Goal: Task Accomplishment & Management: Complete application form

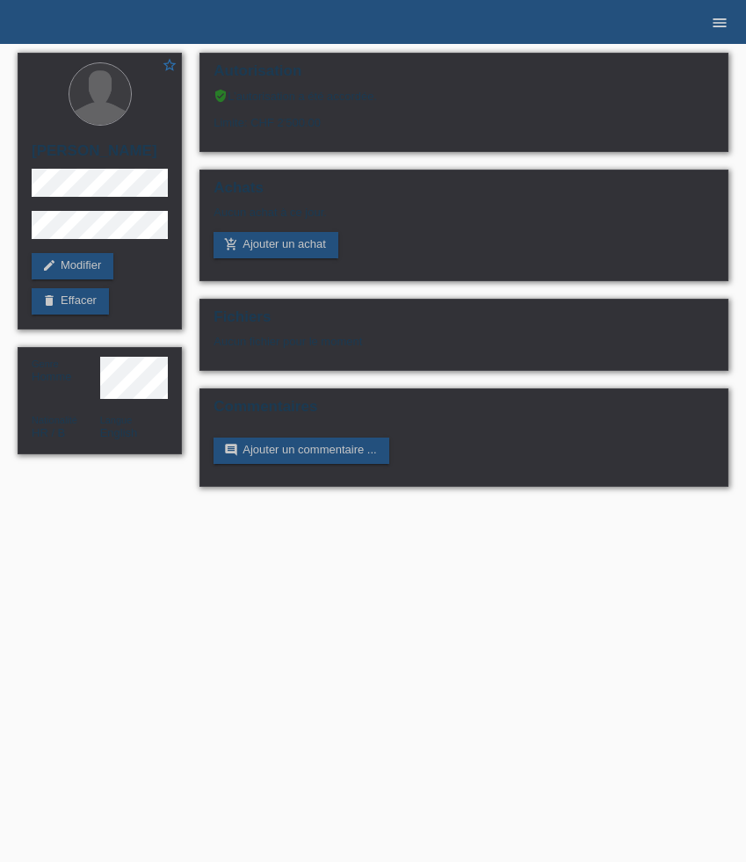
click at [717, 26] on icon "menu" at bounding box center [720, 23] width 18 height 18
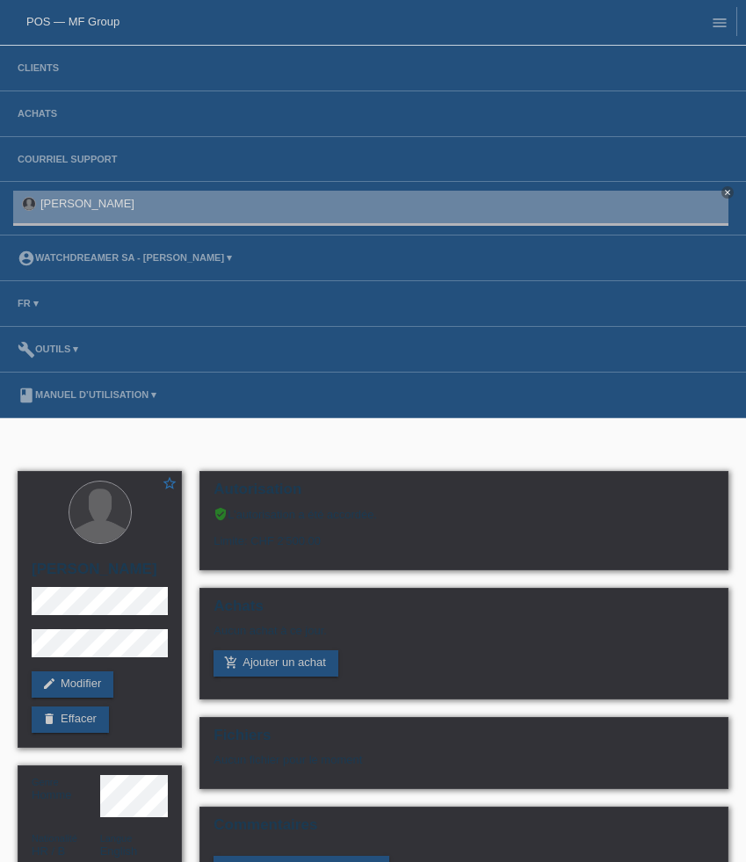
click at [48, 78] on li "Clients" at bounding box center [373, 69] width 746 height 46
click at [45, 73] on link "Clients" at bounding box center [38, 67] width 59 height 11
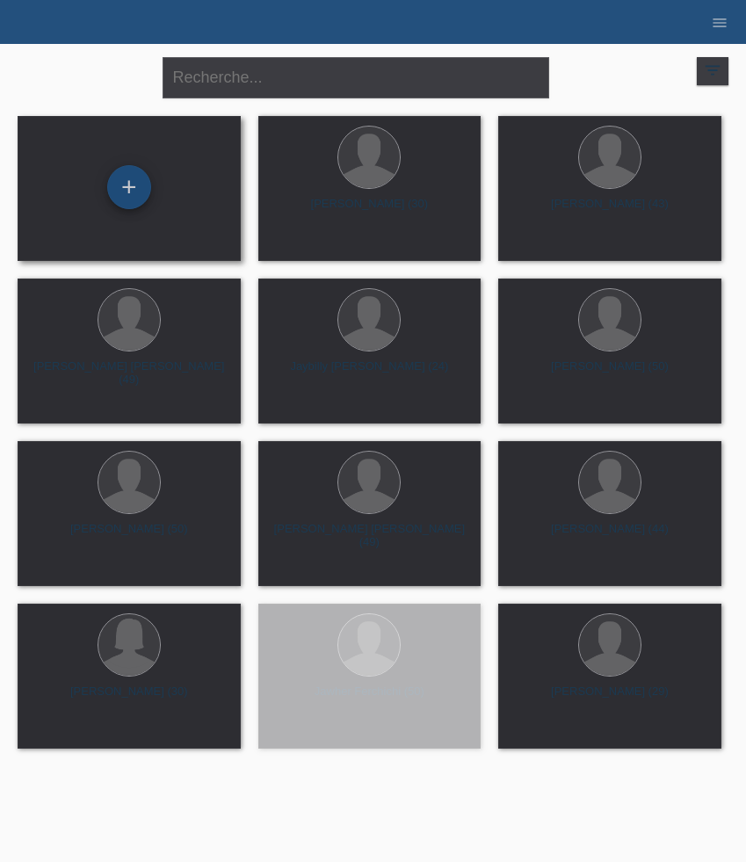
click at [127, 192] on div "+" at bounding box center [129, 187] width 44 height 44
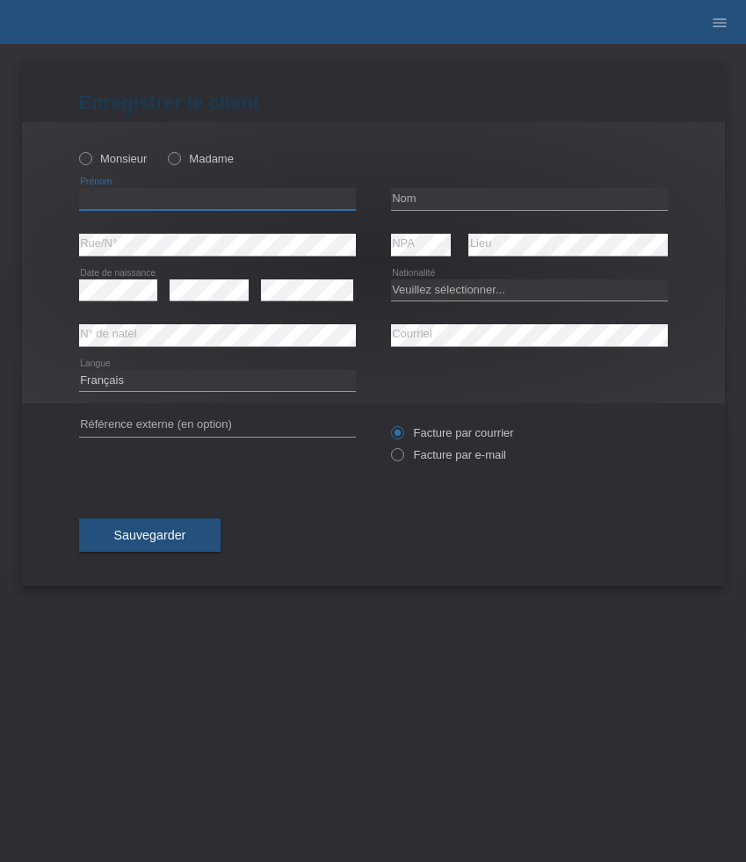
click at [184, 201] on input "text" at bounding box center [217, 199] width 277 height 22
paste input "[PERSON_NAME]"
type input "[PERSON_NAME]"
click at [431, 198] on input "text" at bounding box center [529, 199] width 277 height 22
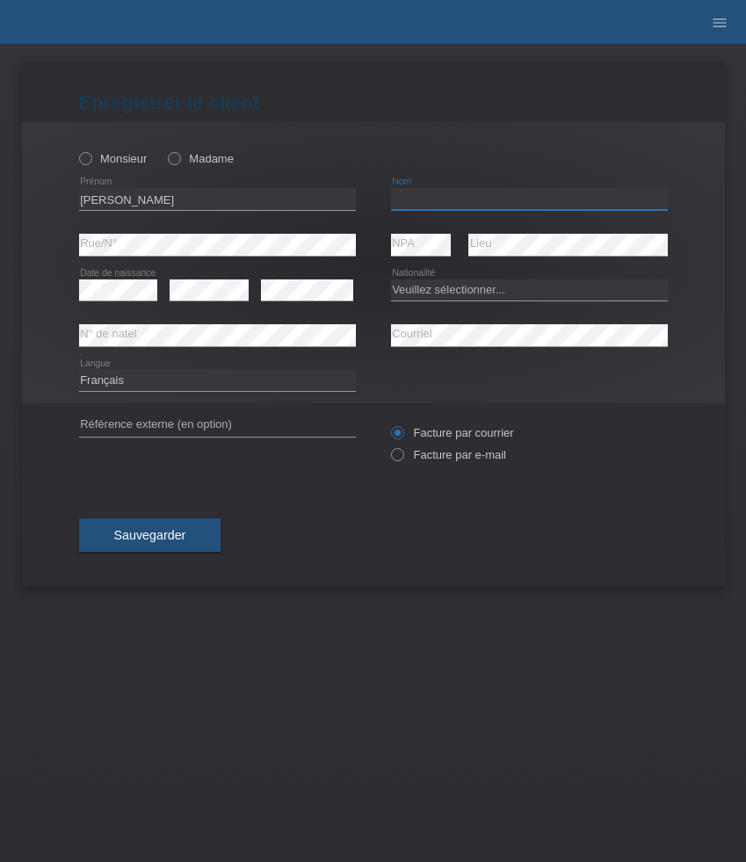
click at [431, 198] on input "text" at bounding box center [529, 199] width 277 height 22
paste input "Porro"
type input "Porro"
click at [104, 163] on label "Monsieur" at bounding box center [113, 158] width 69 height 13
click at [91, 163] on input "Monsieur" at bounding box center [84, 157] width 11 height 11
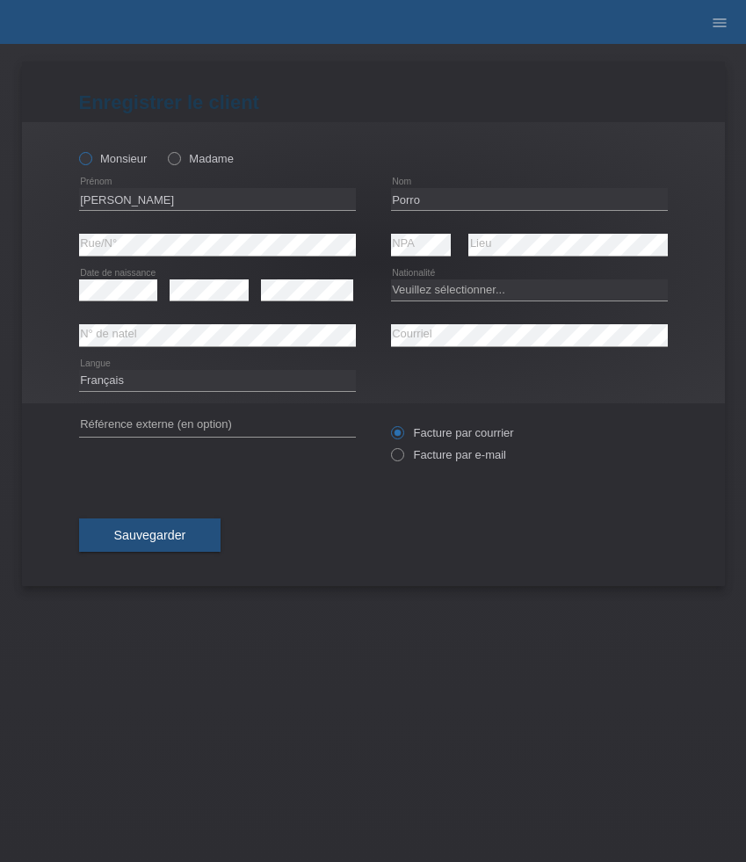
radio input "true"
click at [199, 388] on select "Deutsch Français Italiano English" at bounding box center [217, 380] width 277 height 21
select select "it"
click at [79, 370] on select "Deutsch Français Italiano English" at bounding box center [217, 380] width 277 height 21
click at [533, 388] on div "Deutsch Français Italiano English error Langue" at bounding box center [373, 381] width 589 height 45
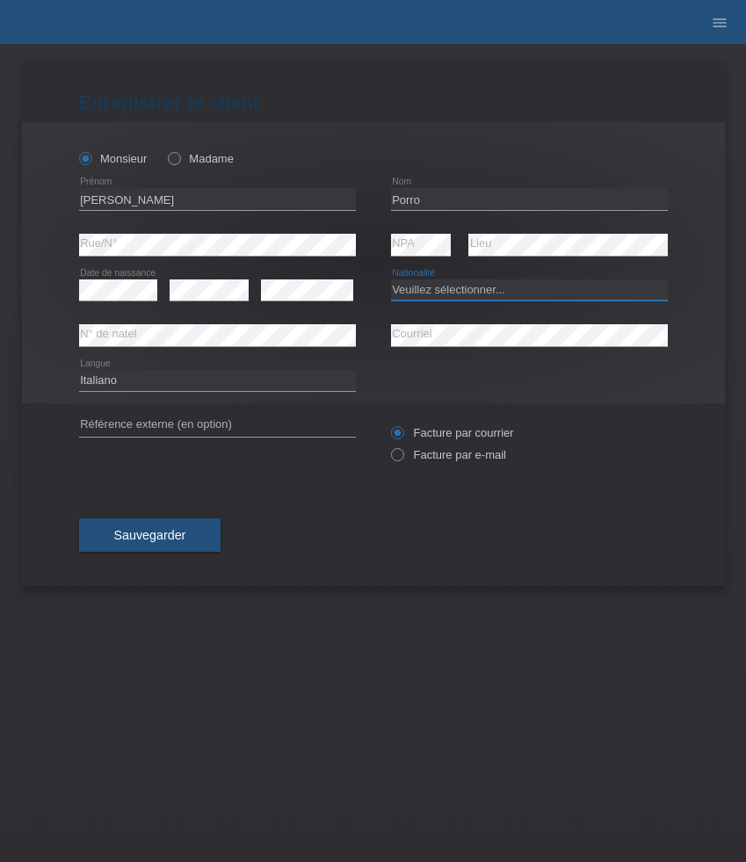
click at [485, 287] on select "Veuillez sélectionner... Suisse Allemagne Autriche Liechtenstein ------------ A…" at bounding box center [529, 289] width 277 height 21
click at [514, 290] on select "Veuillez sélectionner... Suisse Allemagne Autriche Liechtenstein ------------ A…" at bounding box center [529, 289] width 277 height 21
select select "IT"
click at [391, 279] on select "Veuillez sélectionner... Suisse Allemagne Autriche Liechtenstein ------------ A…" at bounding box center [529, 289] width 277 height 21
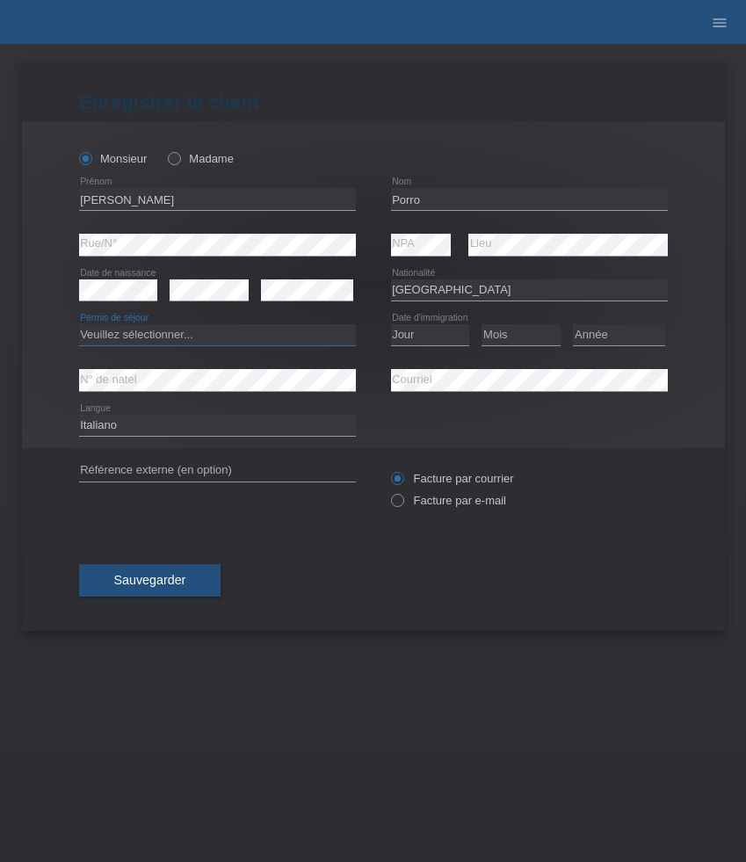
click at [227, 340] on select "Veuillez sélectionner... C B B - Statut de réfugié Autre" at bounding box center [217, 334] width 277 height 21
select select "C"
click at [79, 325] on select "Veuillez sélectionner... C B B - Statut de réfugié Autre" at bounding box center [217, 334] width 277 height 21
click at [417, 337] on select "Jour 01 02 03 04 05 06 07 08 09 10 11" at bounding box center [430, 334] width 79 height 21
select select "01"
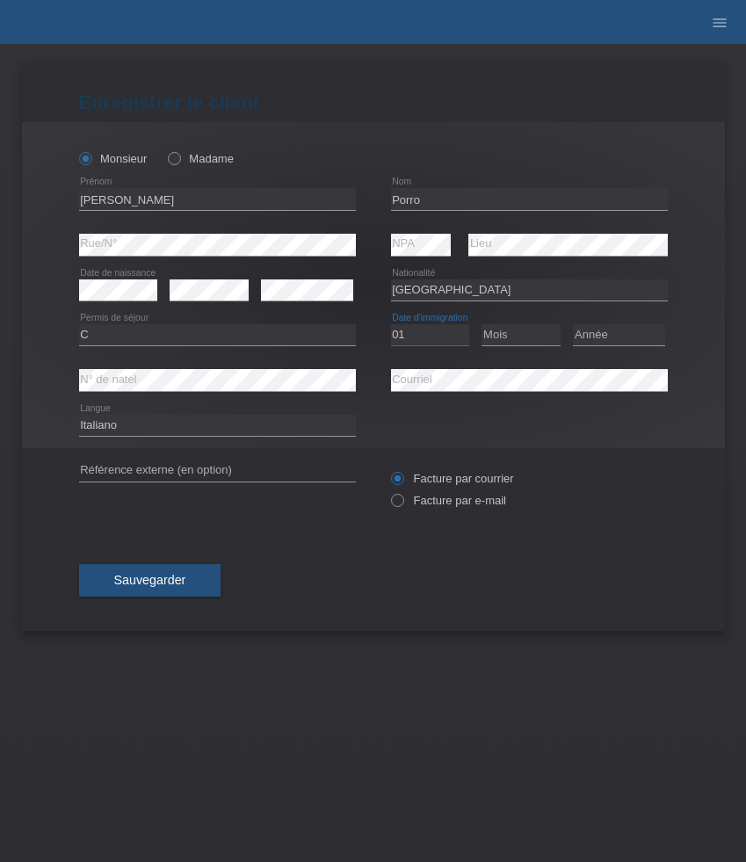
click at [391, 325] on select "Jour 01 02 03 04 05 06 07 08 09 10 11" at bounding box center [430, 334] width 79 height 21
click at [526, 327] on select "Mois 01 02 03 04 05 06 07 08 09 10 11" at bounding box center [521, 334] width 79 height 21
select select "06"
click at [482, 325] on select "Mois 01 02 03 04 05 06 07 08 09 10 11" at bounding box center [521, 334] width 79 height 21
click at [592, 336] on select "Année 2025 2024 2023 2022 2021 2020 2019 2018 2017 2016 2015 2014 2013 2012 201…" at bounding box center [619, 334] width 92 height 21
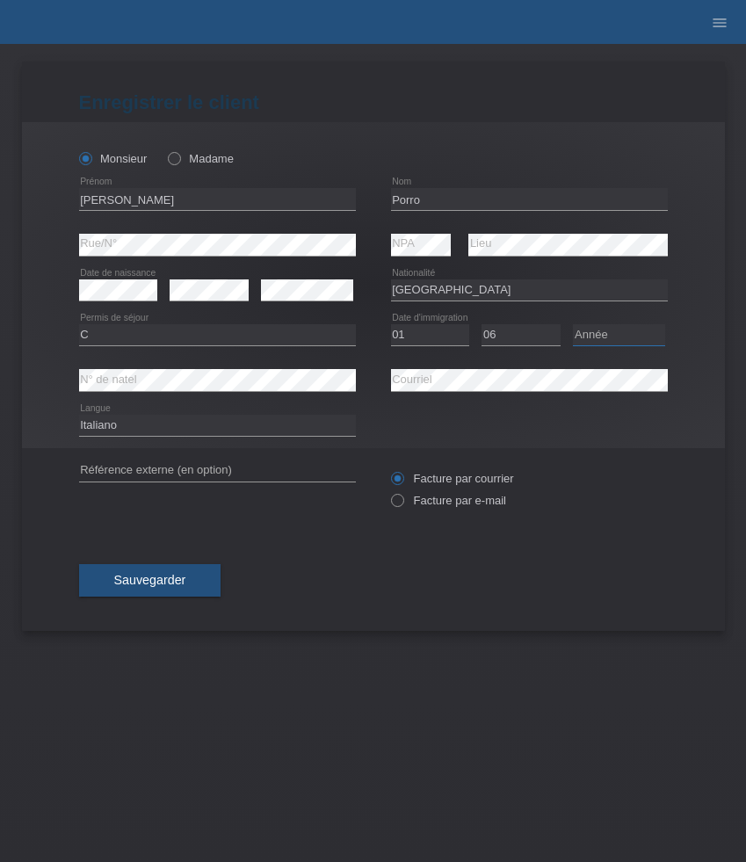
select select "2017"
click at [573, 325] on select "Année 2025 2024 2023 2022 2021 2020 2019 2018 2017 2016 2015 2014 2013 2012 201…" at bounding box center [619, 334] width 92 height 21
click at [156, 578] on span "Sauvegarder" at bounding box center [150, 580] width 72 height 14
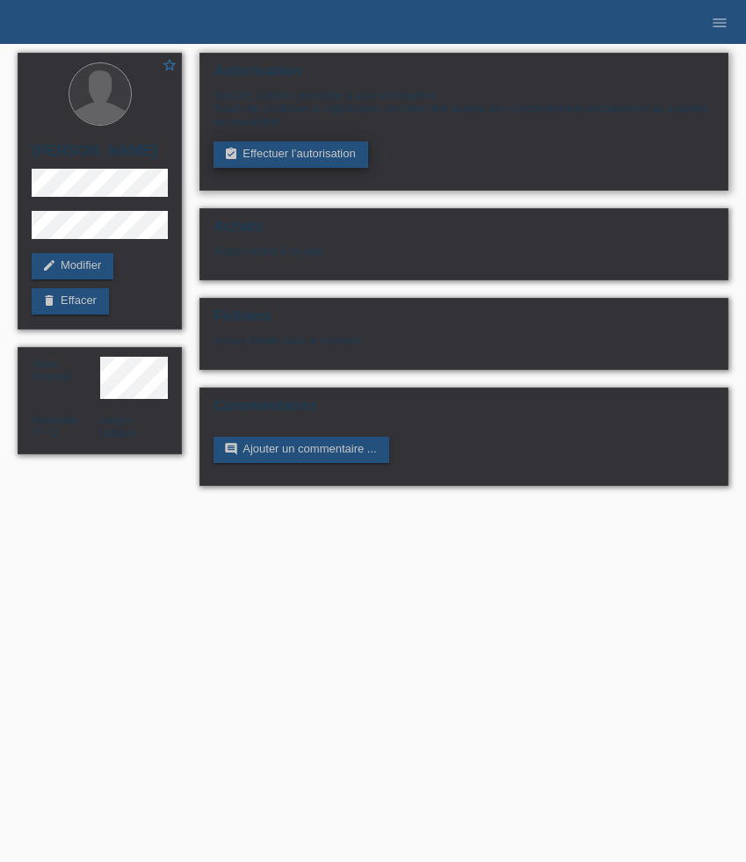
click at [343, 154] on link "assignment_turned_in Effectuer l’autorisation" at bounding box center [291, 154] width 154 height 26
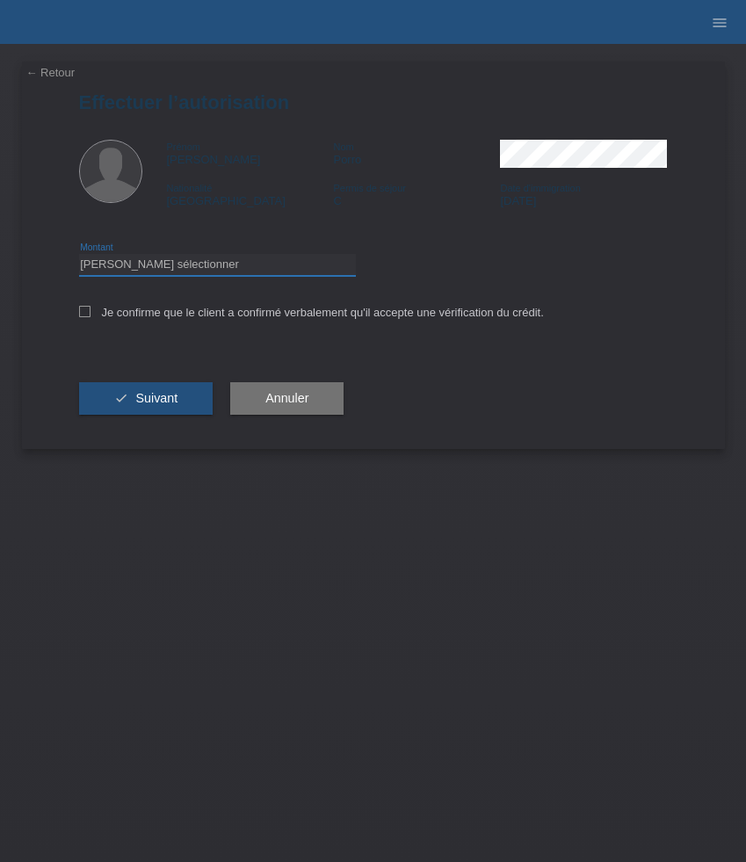
click at [242, 273] on select "Veuillez sélectionner CHF 1.00 - CHF 499.00 CHF 500.00 - CHF 1'999.00 CHF 2'000…" at bounding box center [217, 264] width 277 height 21
select select "3"
click at [79, 257] on select "Veuillez sélectionner CHF 1.00 - CHF 499.00 CHF 500.00 - CHF 1'999.00 CHF 2'000…" at bounding box center [217, 264] width 277 height 21
click at [86, 313] on icon at bounding box center [84, 311] width 11 height 11
click at [86, 313] on input "Je confirme que le client a confirmé verbalement qu'il accepte une vérification…" at bounding box center [84, 311] width 11 height 11
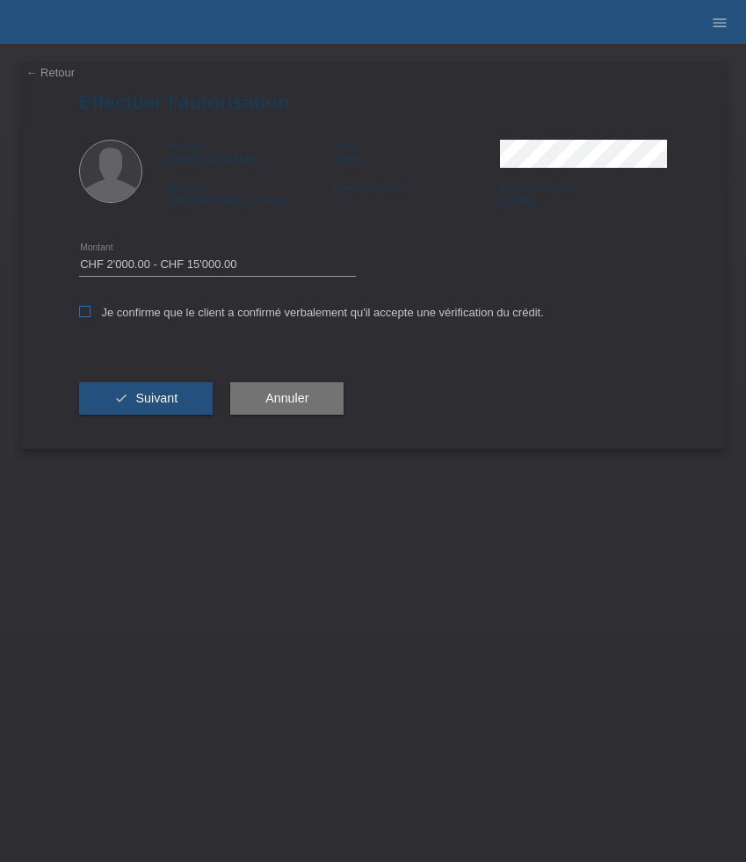
checkbox input "true"
click at [154, 409] on button "check Suivant" at bounding box center [146, 398] width 134 height 33
